Goal: Task Accomplishment & Management: Manage account settings

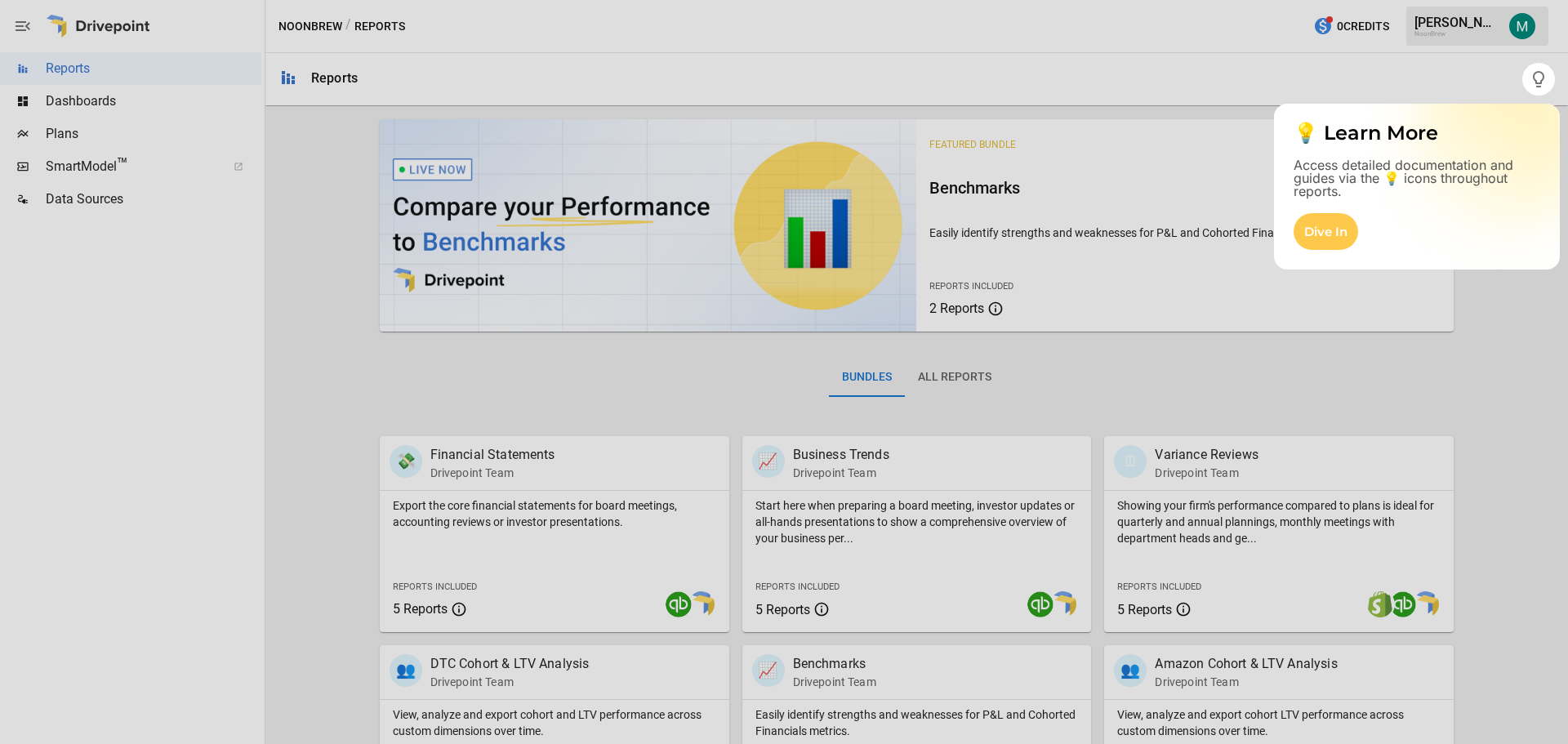
click at [77, 130] on div at bounding box center [784, 420] width 1568 height 649
click at [50, 152] on div at bounding box center [784, 420] width 1568 height 649
click at [1403, 301] on div at bounding box center [784, 420] width 1568 height 649
click at [1349, 239] on div "Dive In" at bounding box center [1325, 231] width 64 height 37
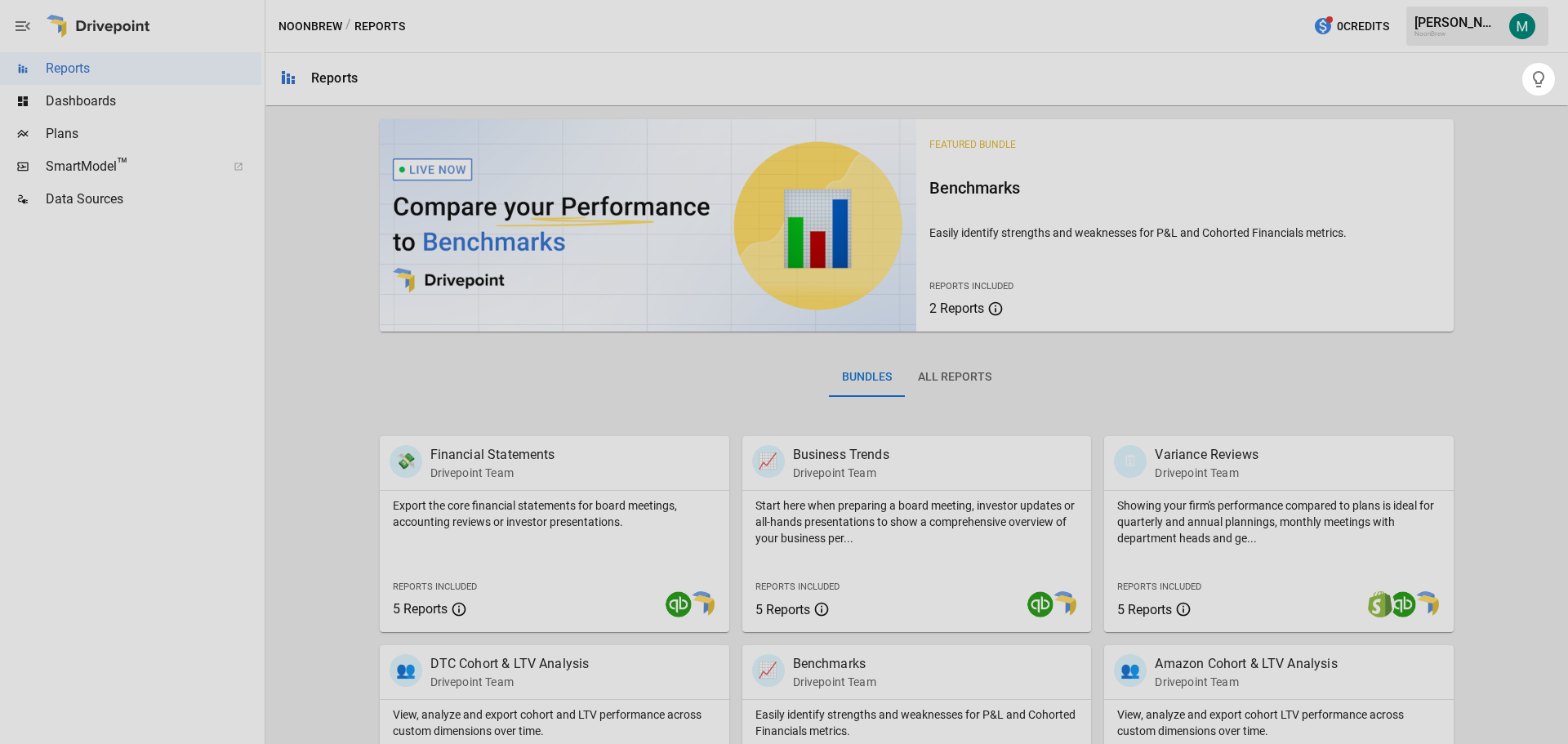
click at [62, 136] on div at bounding box center [784, 420] width 1568 height 649
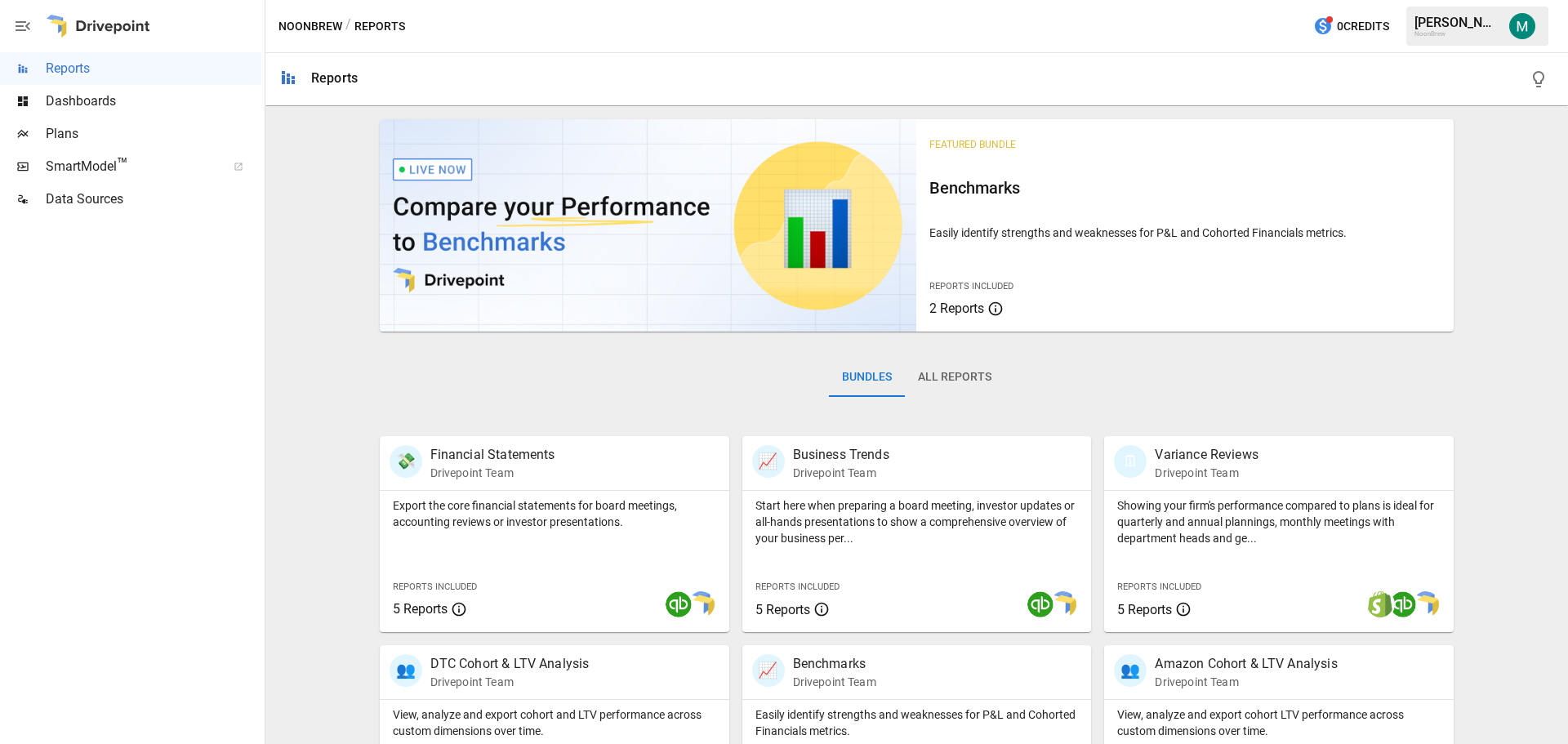
click at [60, 133] on span "Plans" at bounding box center [154, 134] width 216 height 20
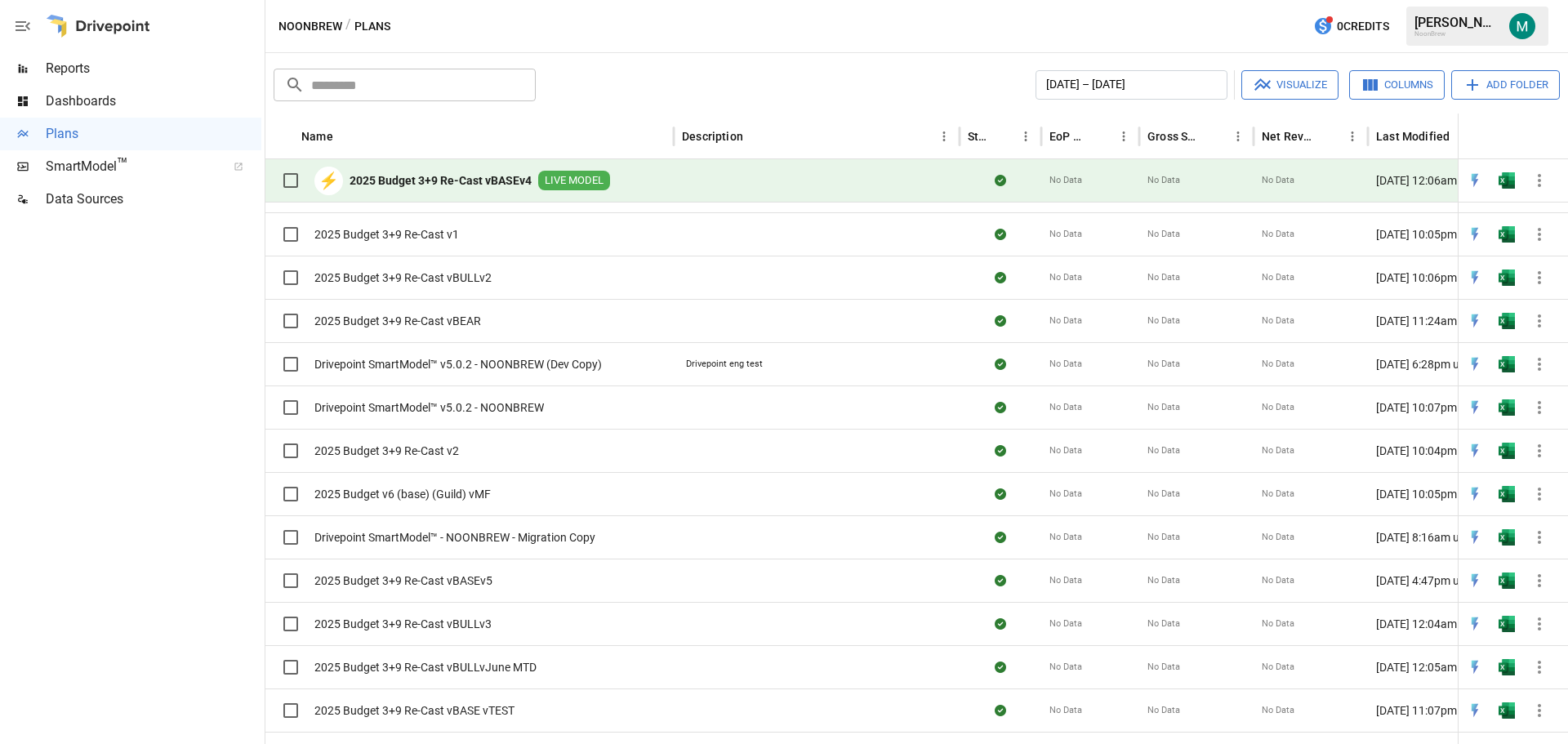
scroll to position [272, 0]
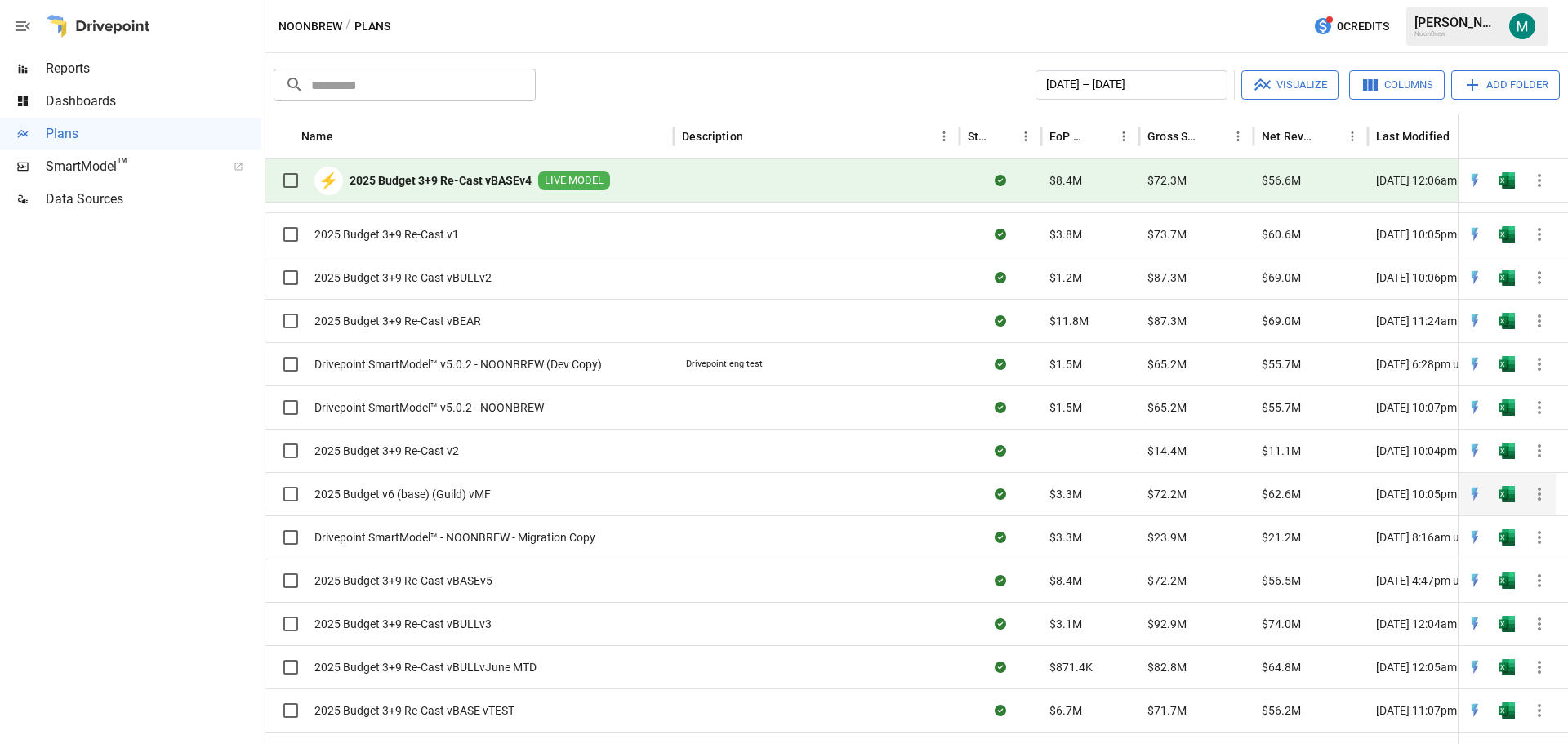
click at [1502, 491] on img "Open in Excel" at bounding box center [1507, 495] width 16 height 16
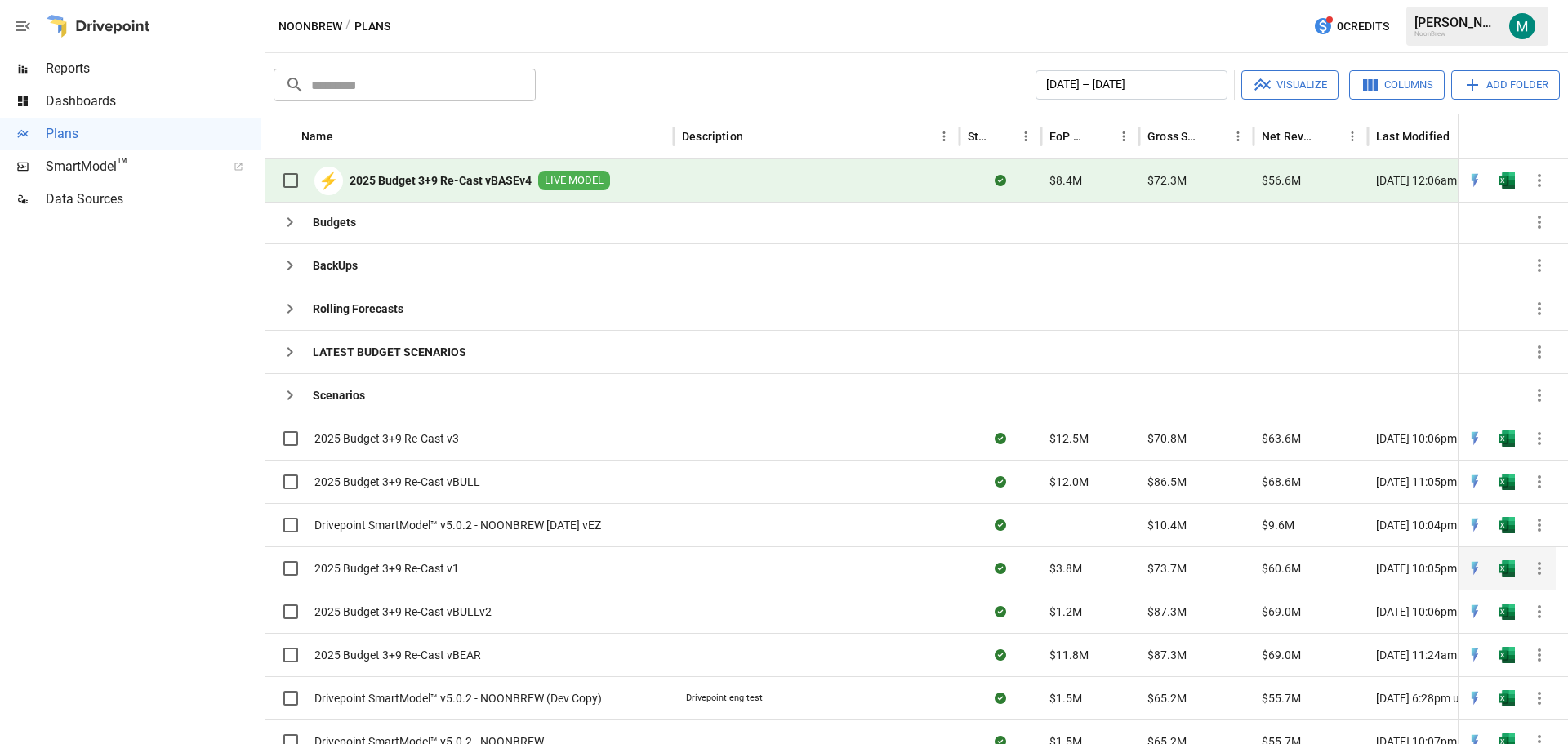
scroll to position [0, 0]
click at [288, 230] on icon "button" at bounding box center [290, 225] width 20 height 20
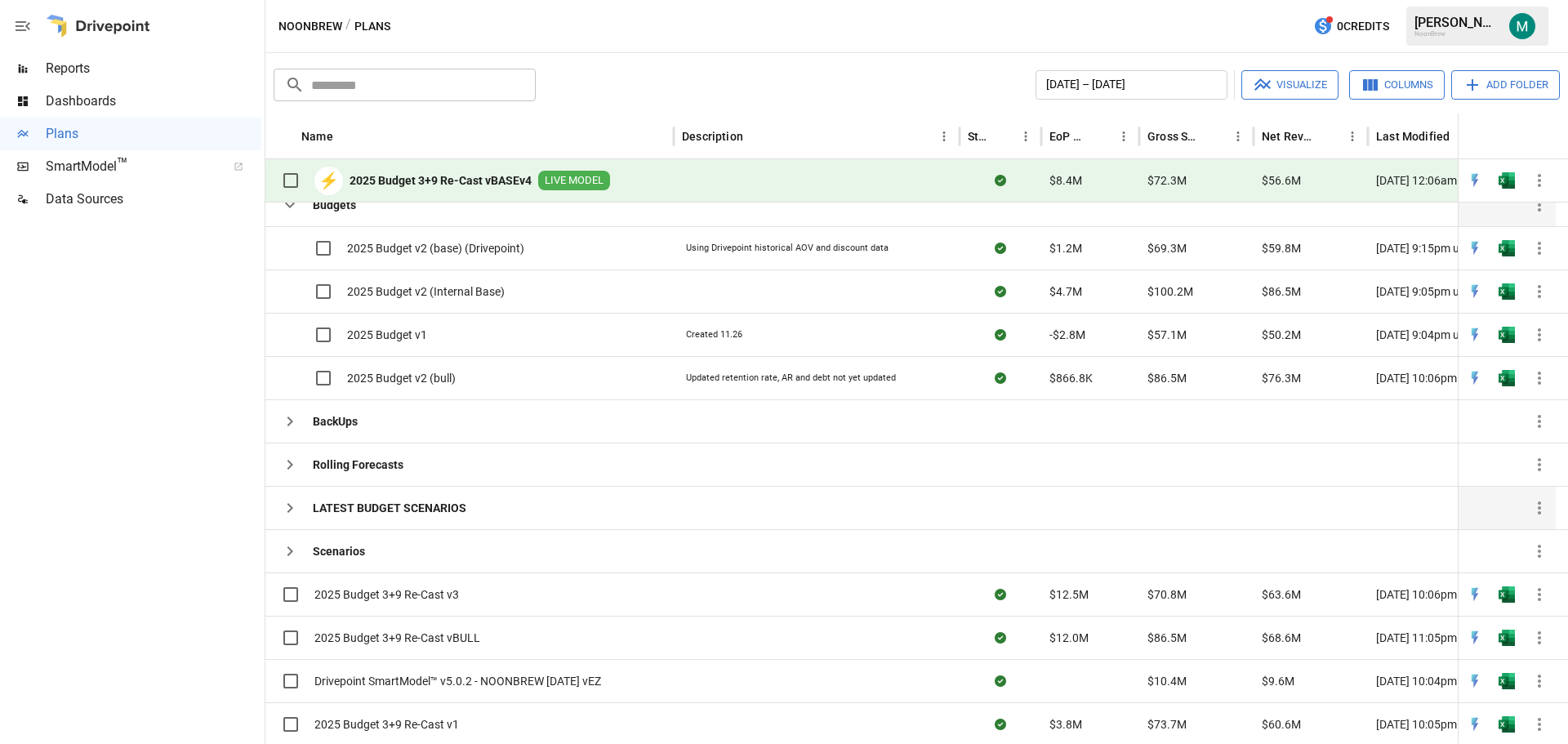
click at [296, 505] on icon "button" at bounding box center [290, 509] width 20 height 20
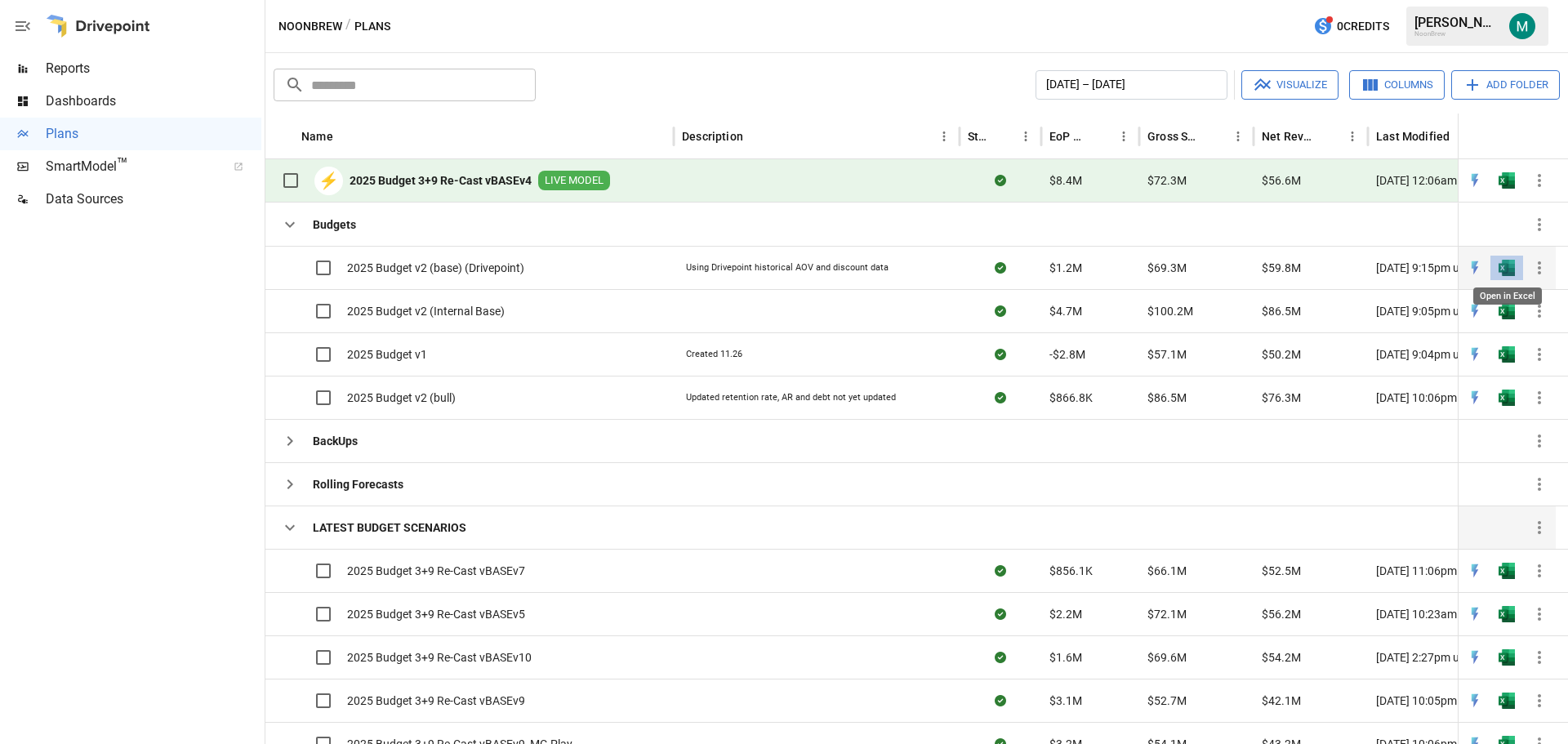
click at [1507, 267] on img "Open in Excel" at bounding box center [1507, 268] width 16 height 16
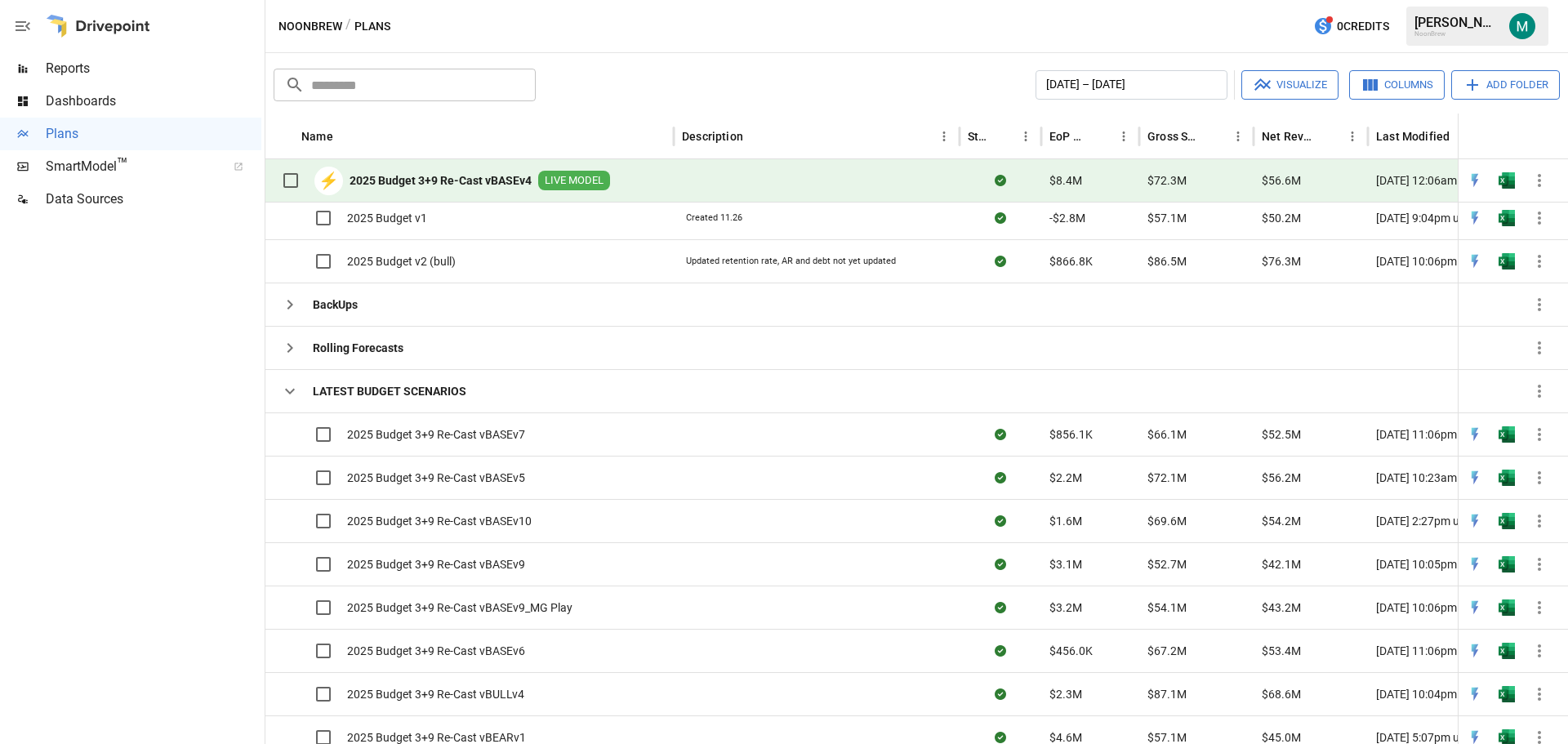
scroll to position [137, 0]
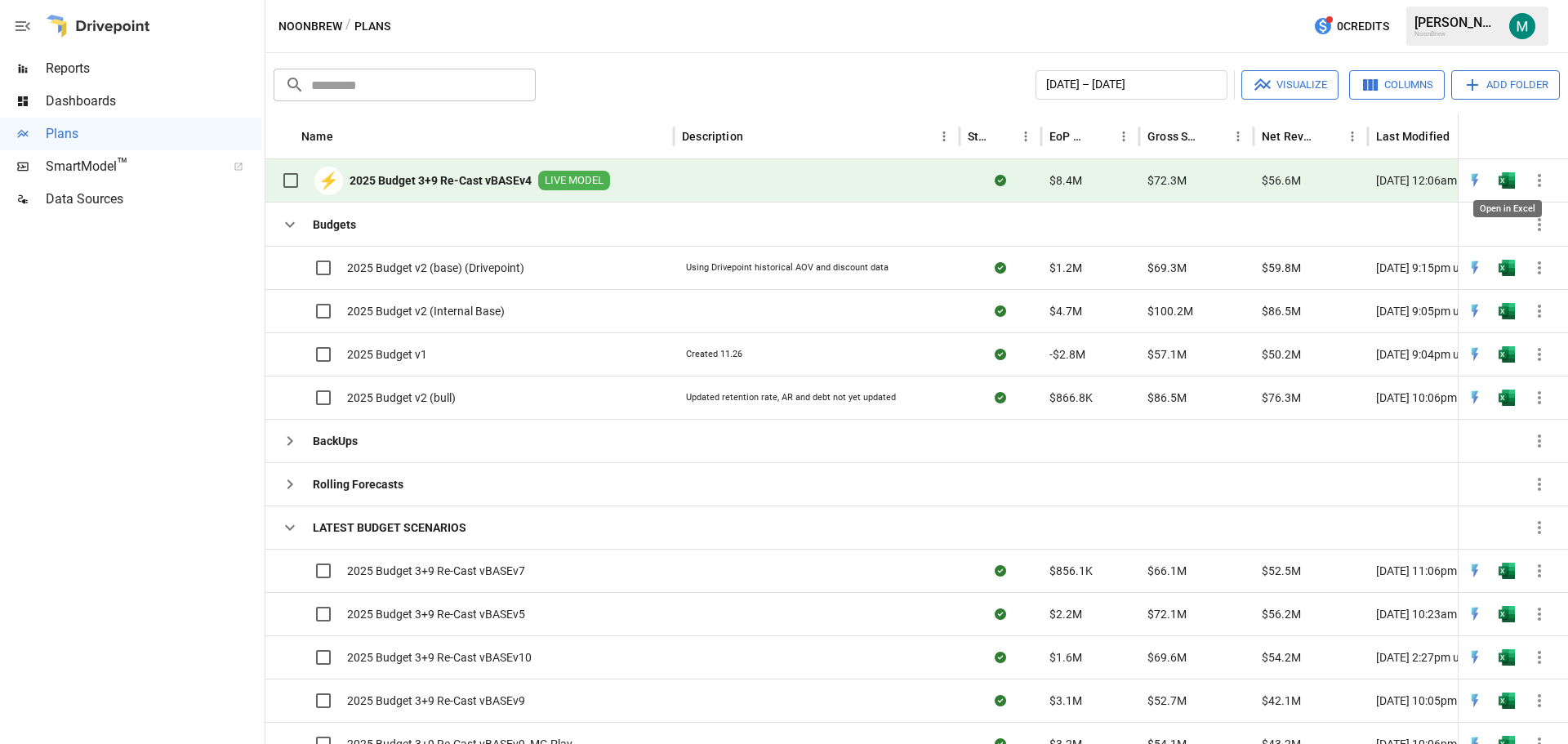
click at [1501, 177] on img "Open in Excel" at bounding box center [1507, 180] width 16 height 16
